Goal: Transaction & Acquisition: Download file/media

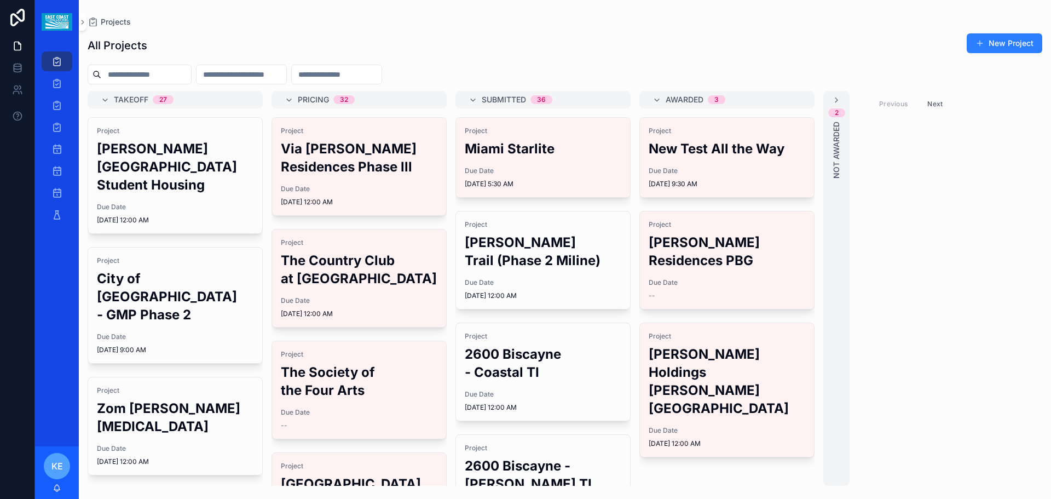
click at [174, 161] on h2 "[PERSON_NAME][GEOGRAPHIC_DATA] Student Housing" at bounding box center [175, 167] width 157 height 54
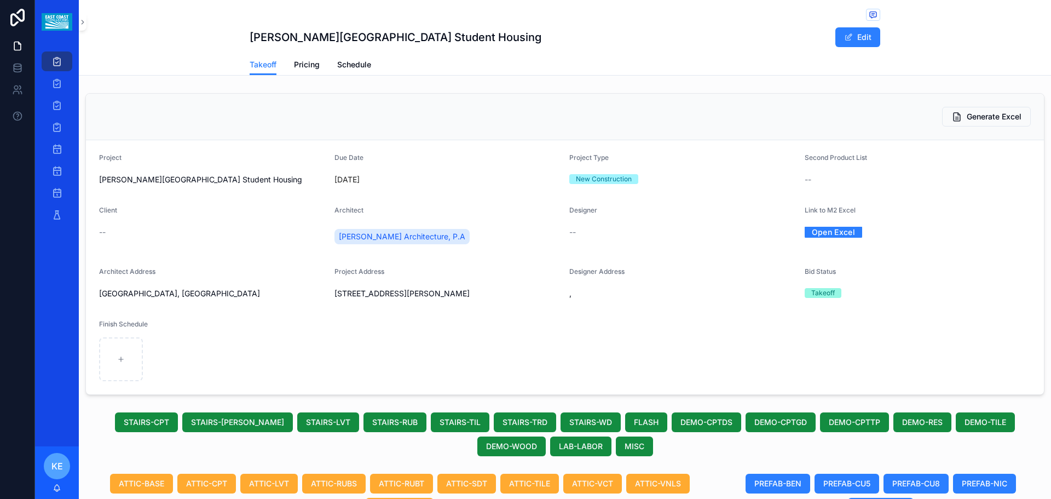
click at [999, 116] on span "Generate Excel" at bounding box center [994, 116] width 55 height 11
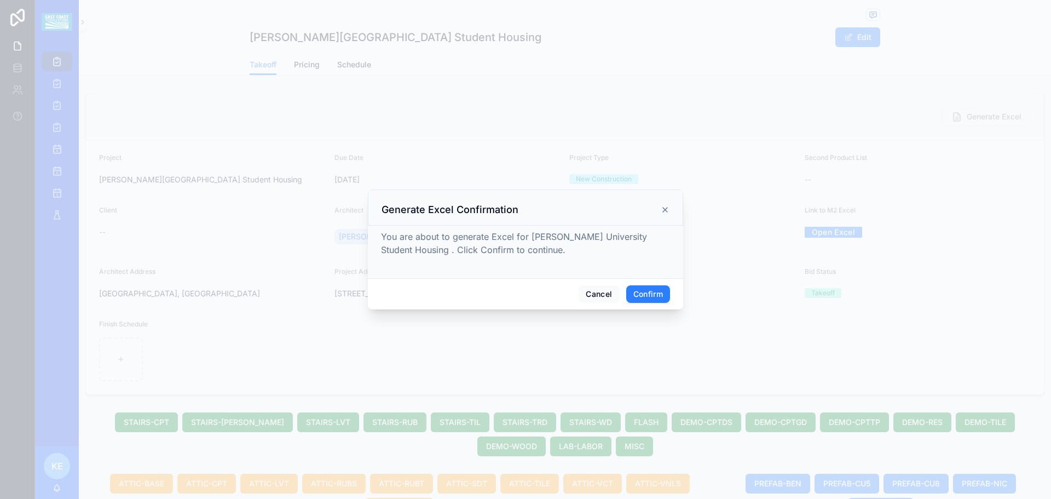
click at [663, 298] on button "Confirm" at bounding box center [648, 294] width 44 height 18
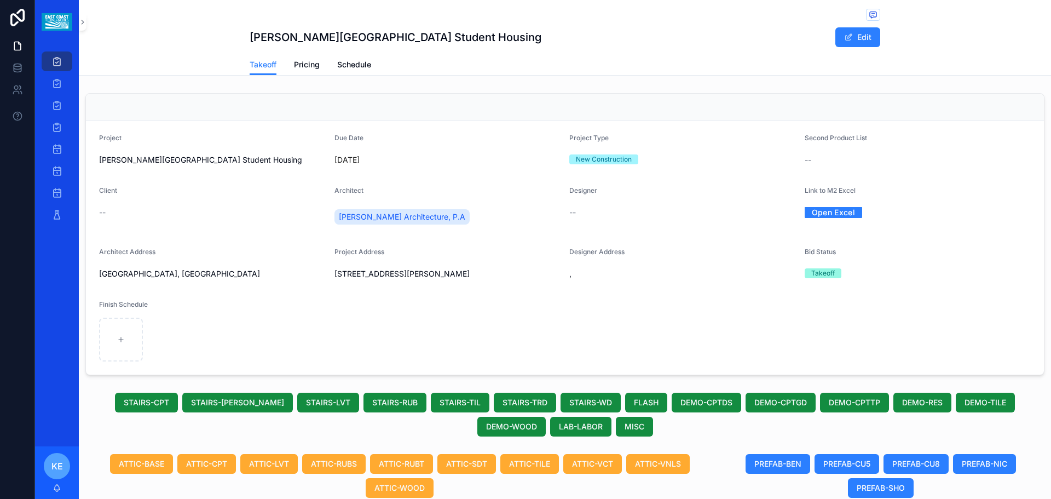
click at [818, 214] on link "Open Excel" at bounding box center [834, 212] width 58 height 17
click at [55, 55] on div "Projects" at bounding box center [57, 62] width 18 height 18
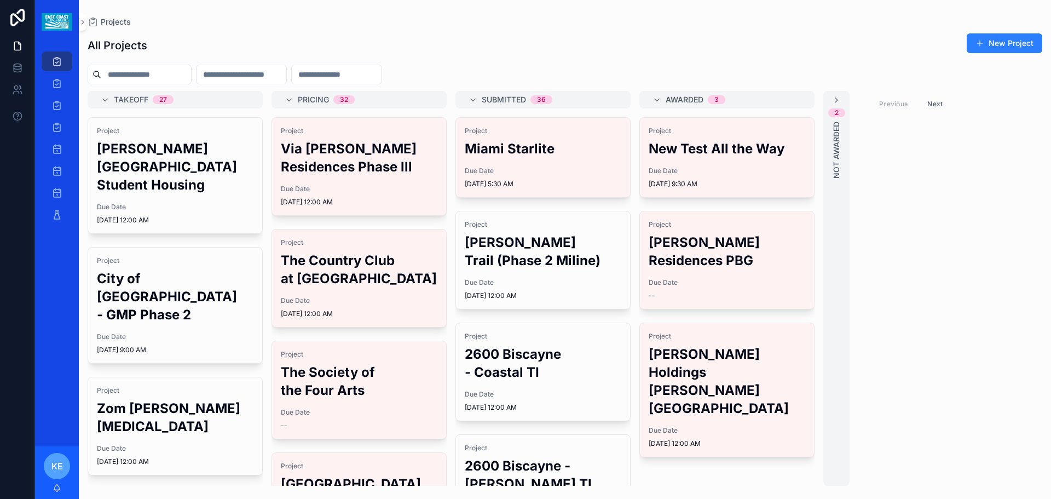
click at [182, 417] on h2 "Zom [PERSON_NAME][MEDICAL_DATA]" at bounding box center [175, 417] width 157 height 36
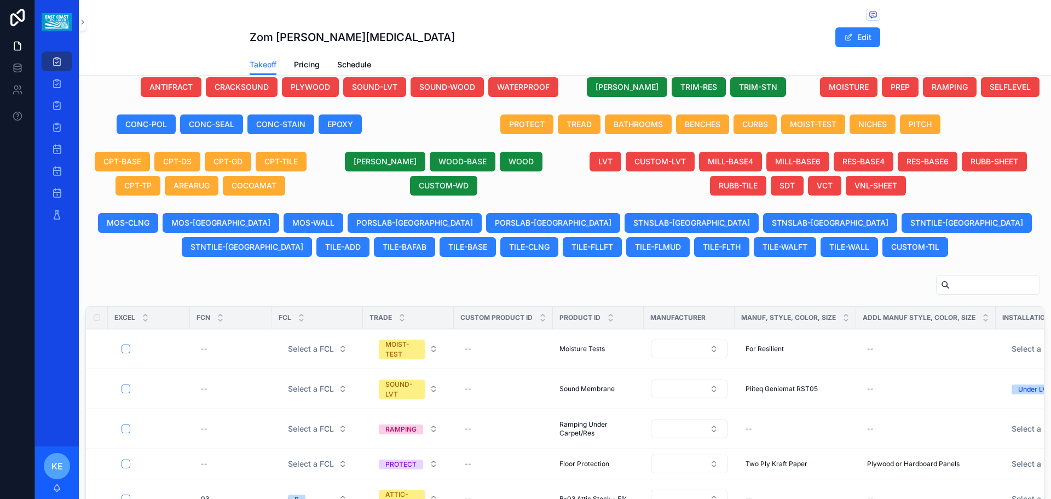
scroll to position [548, 0]
